Goal: Find contact information: Find contact information

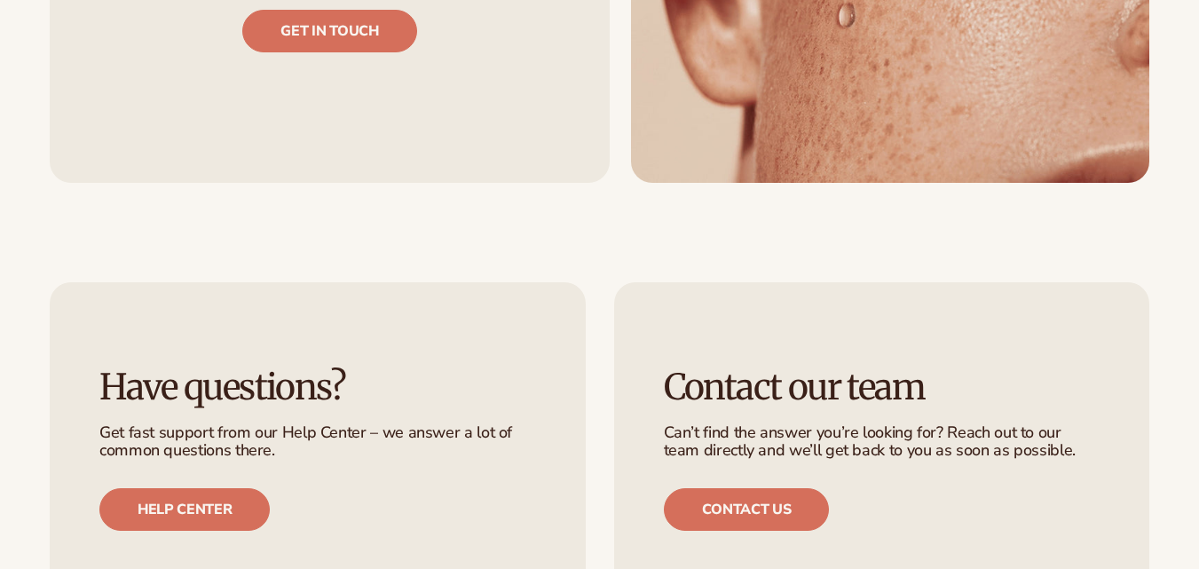
scroll to position [1988, 0]
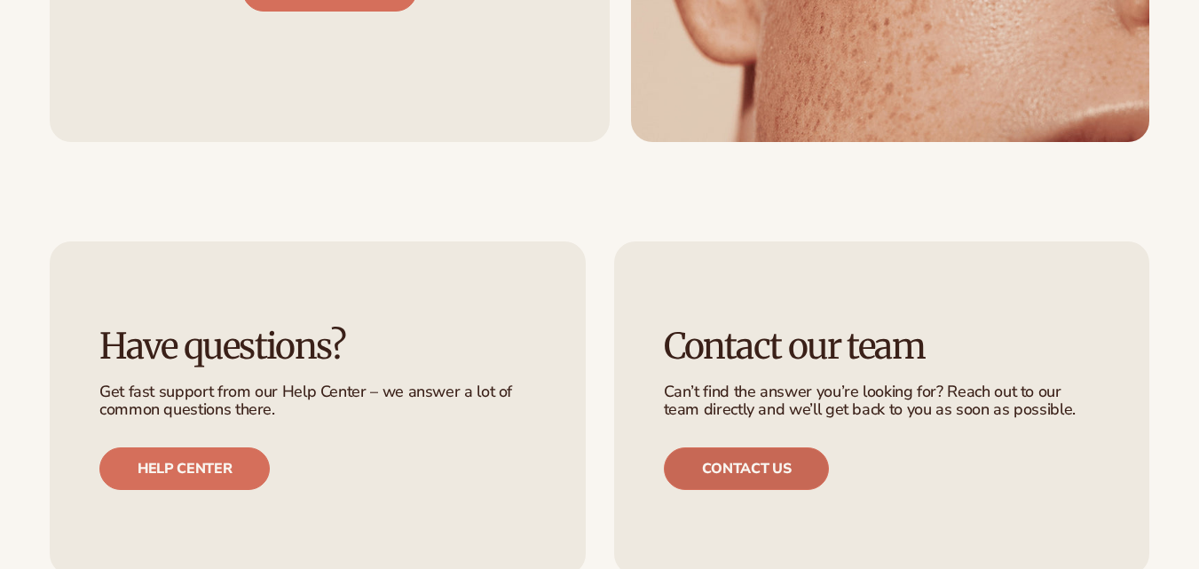
click at [758, 476] on link "Contact us" at bounding box center [747, 468] width 166 height 43
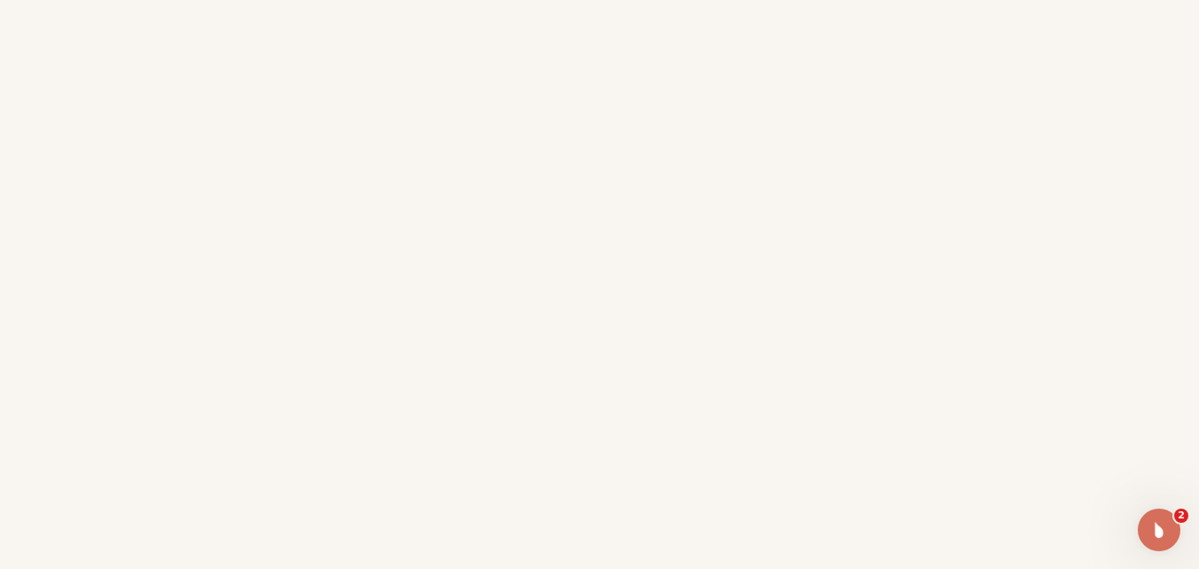
scroll to position [543, 0]
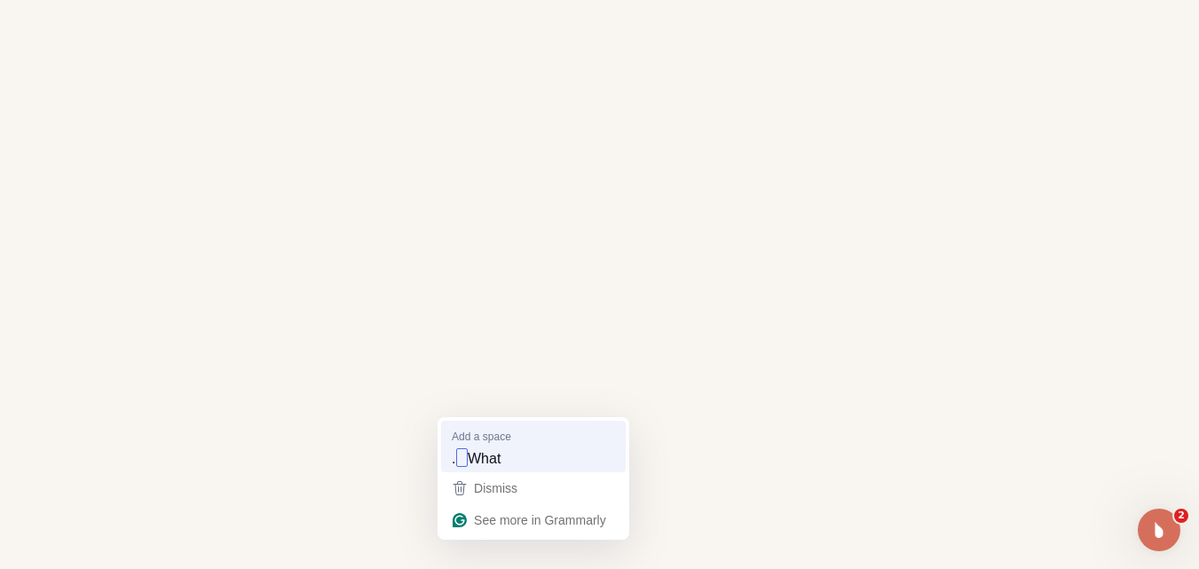
click at [468, 454] on span "What" at bounding box center [484, 458] width 33 height 20
